Goal: Transaction & Acquisition: Purchase product/service

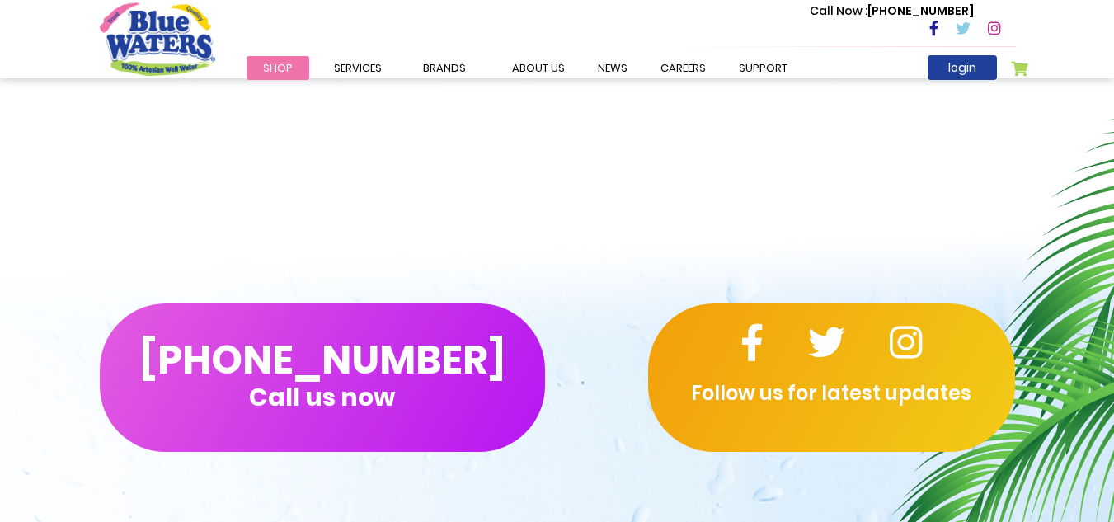
scroll to position [1072, 0]
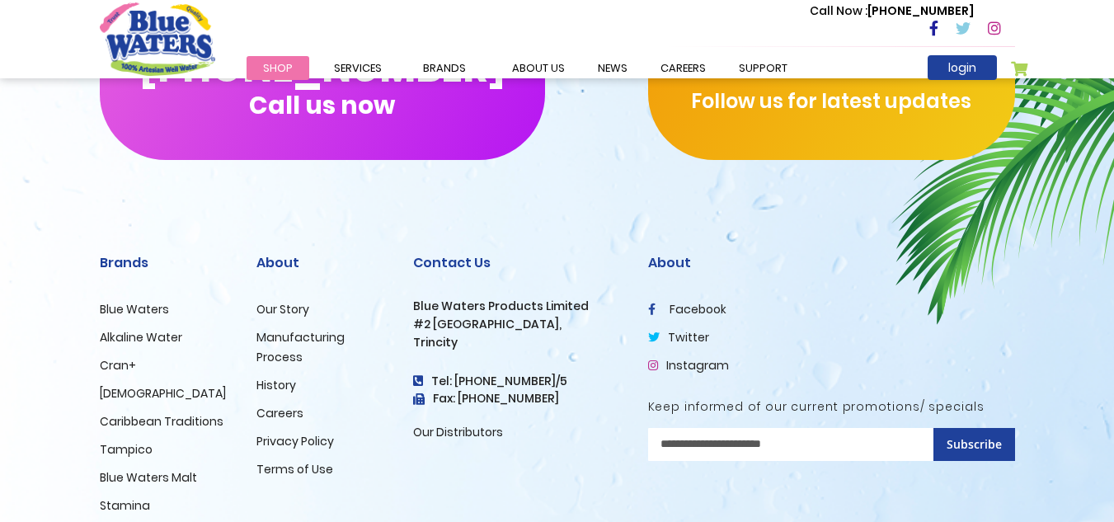
click at [132, 453] on link "Tampico" at bounding box center [126, 449] width 53 height 16
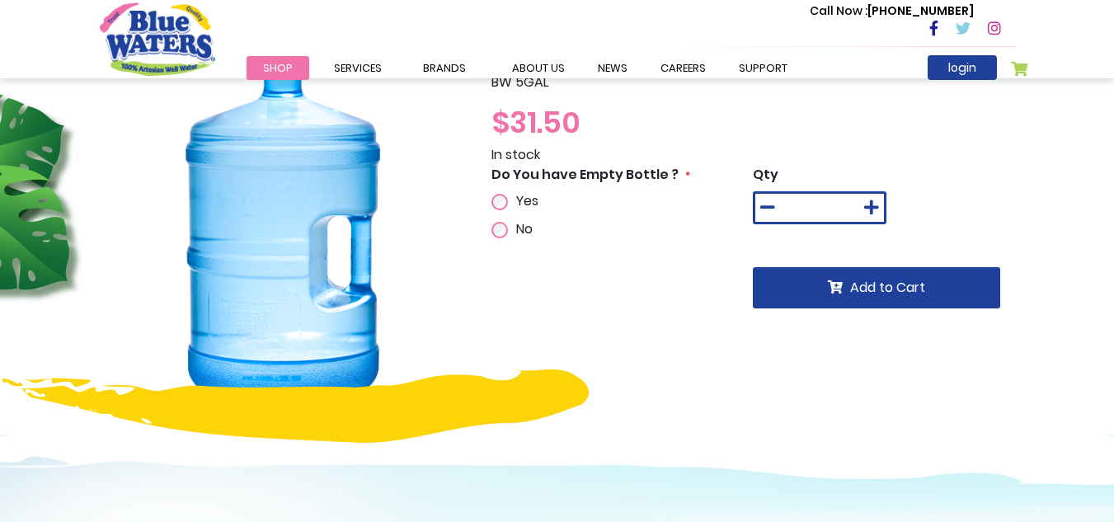
scroll to position [5, 0]
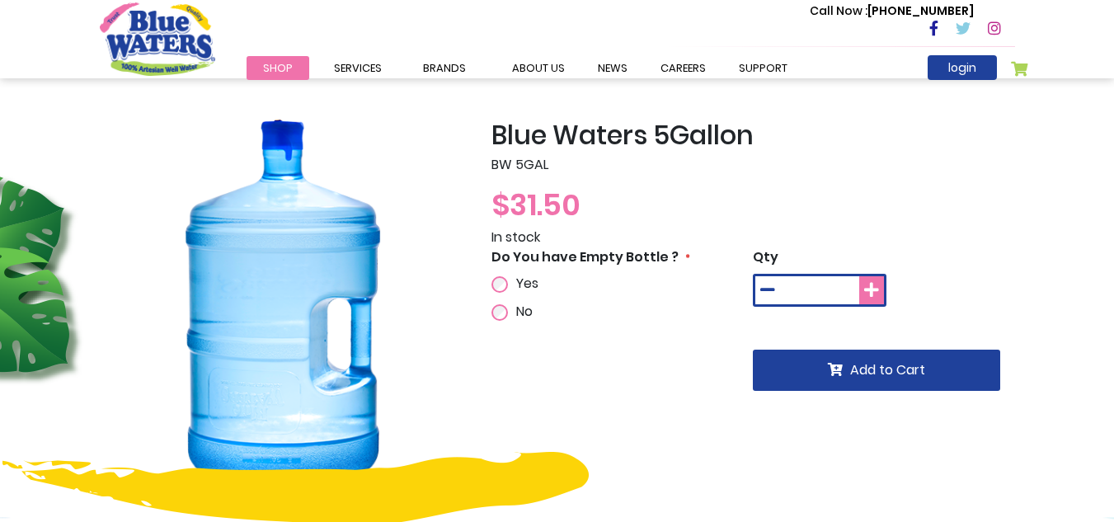
click at [878, 286] on icon at bounding box center [871, 290] width 15 height 16
click at [763, 302] on button at bounding box center [767, 290] width 25 height 28
type input "*"
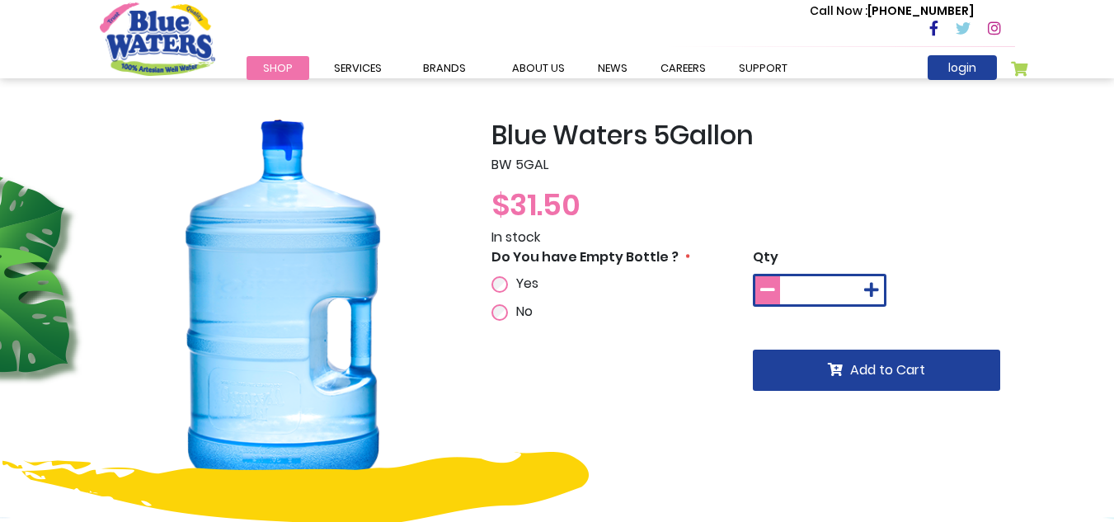
click at [763, 302] on button at bounding box center [767, 290] width 25 height 28
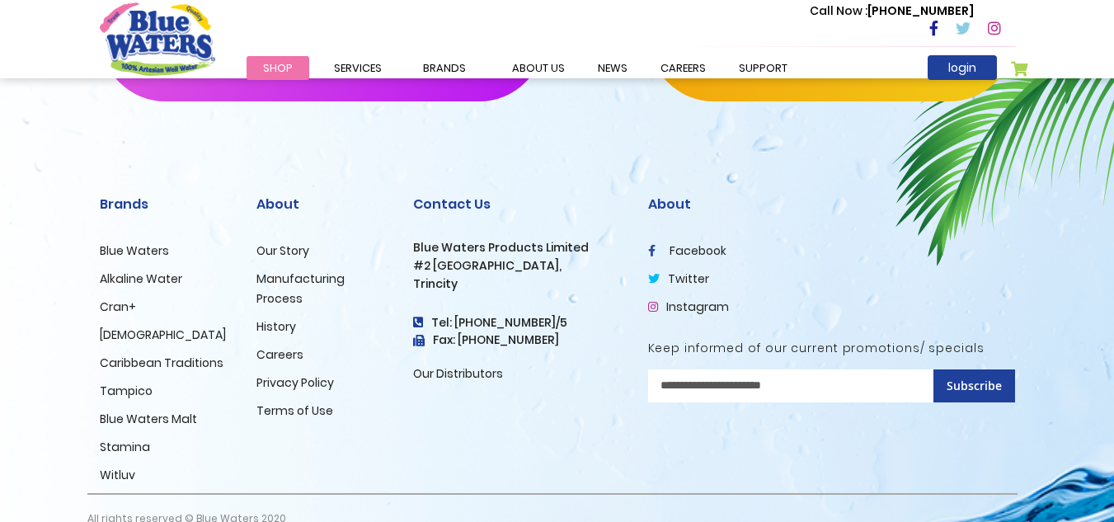
scroll to position [1159, 0]
